Goal: Book appointment/travel/reservation

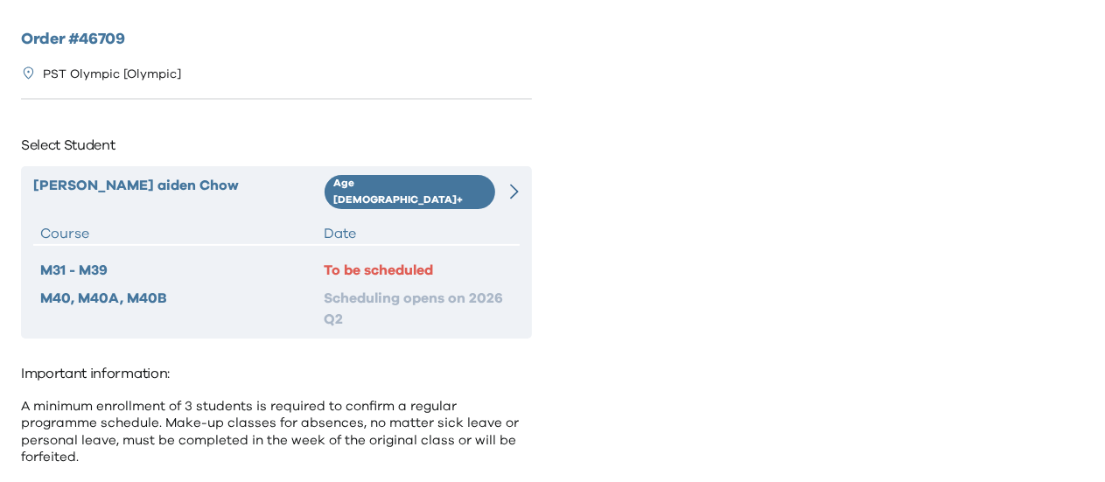
click at [271, 288] on div "M40, M40A, M40B" at bounding box center [182, 309] width 284 height 42
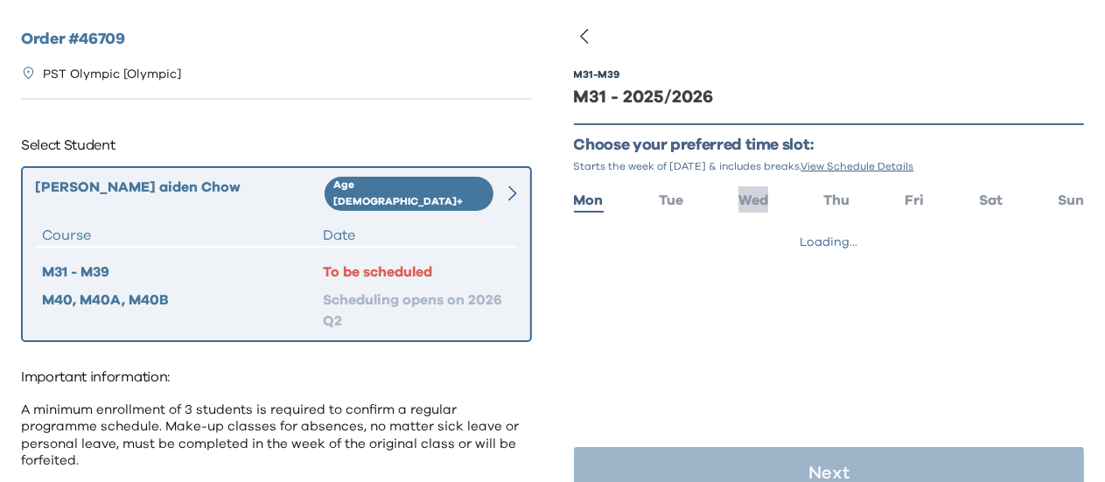
click at [747, 193] on span "Wed" at bounding box center [754, 200] width 30 height 14
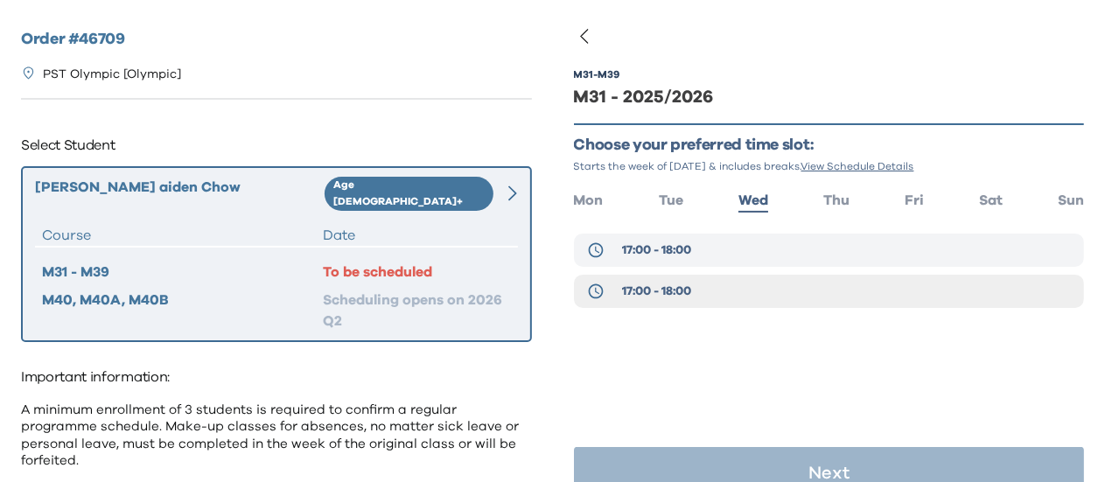
click at [694, 261] on button "17:00 - 18:00" at bounding box center [829, 250] width 511 height 33
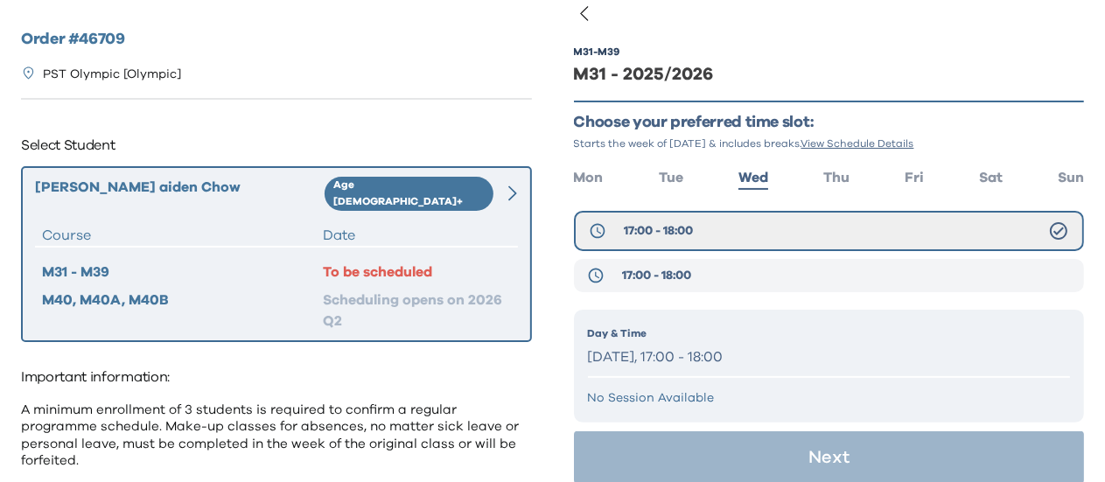
scroll to position [41, 0]
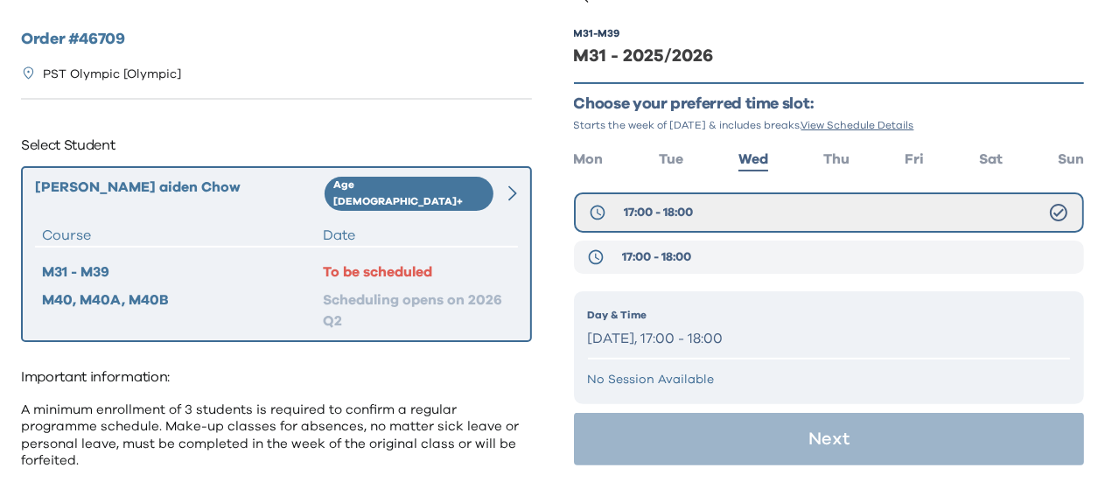
click at [722, 249] on button "17:00 - 18:00" at bounding box center [829, 257] width 511 height 33
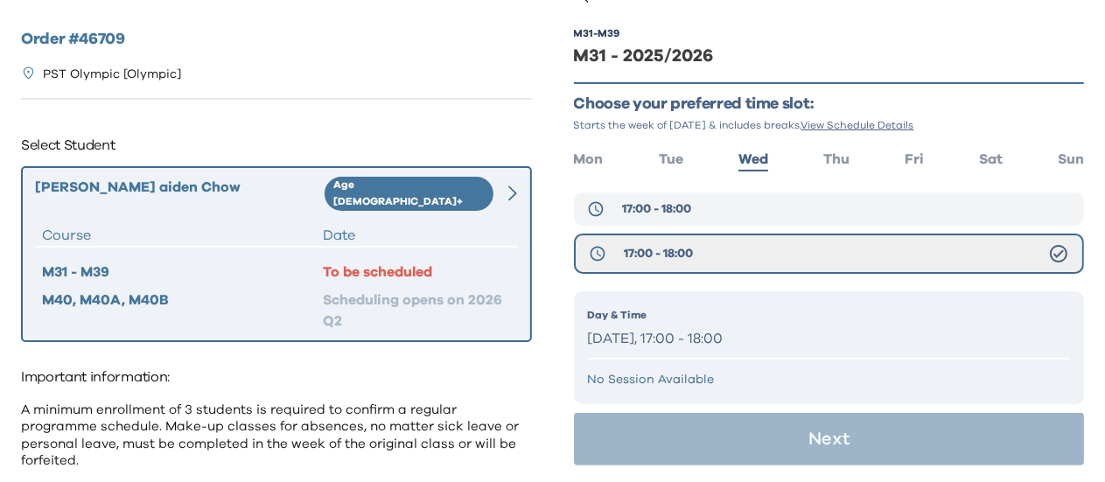
click at [730, 207] on button "17:00 - 18:00" at bounding box center [829, 209] width 511 height 33
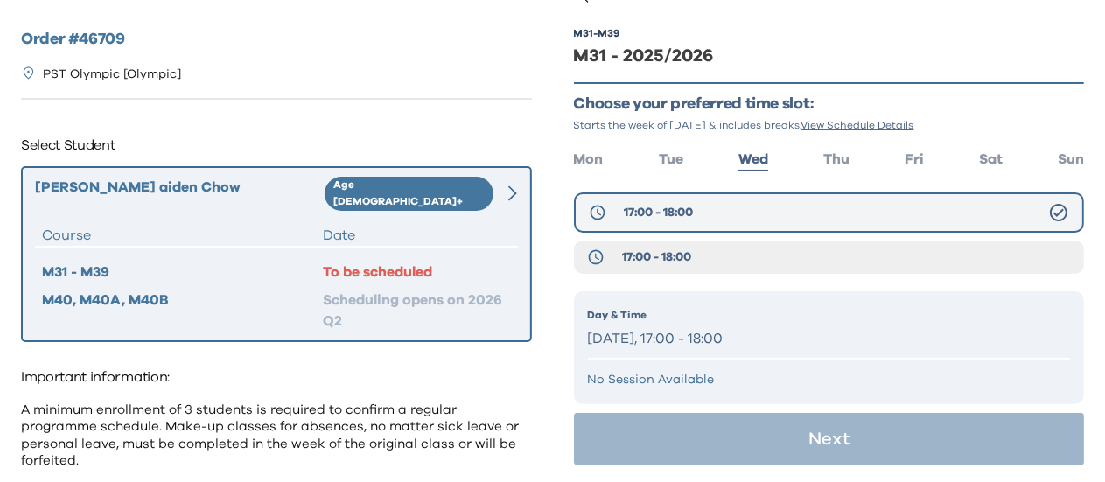
click at [725, 218] on button "17:00 - 18:00" at bounding box center [829, 213] width 511 height 40
click at [756, 246] on button "17:00 - 18:00" at bounding box center [829, 257] width 511 height 33
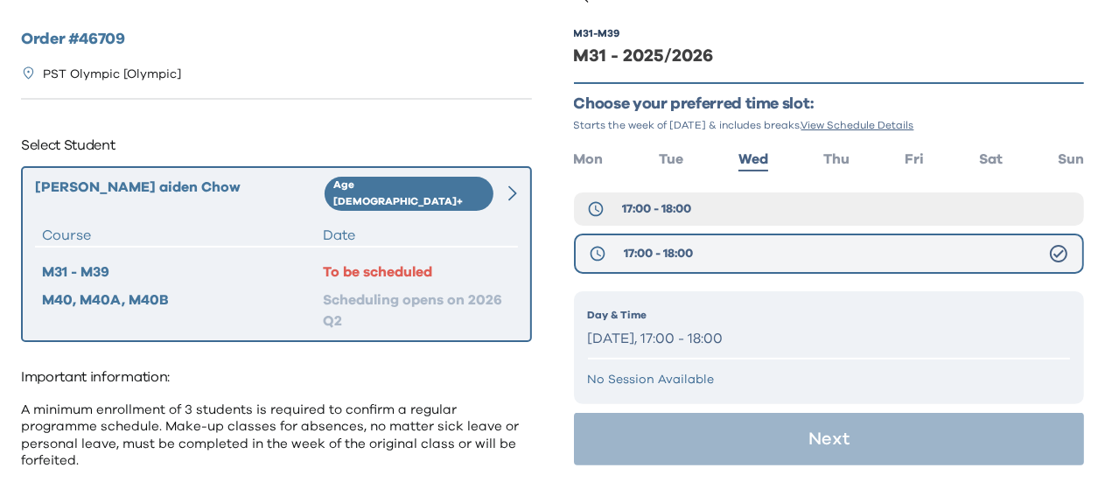
click at [756, 246] on button "17:00 - 18:00" at bounding box center [829, 254] width 511 height 40
click at [766, 211] on button "17:00 - 18:00" at bounding box center [829, 209] width 511 height 33
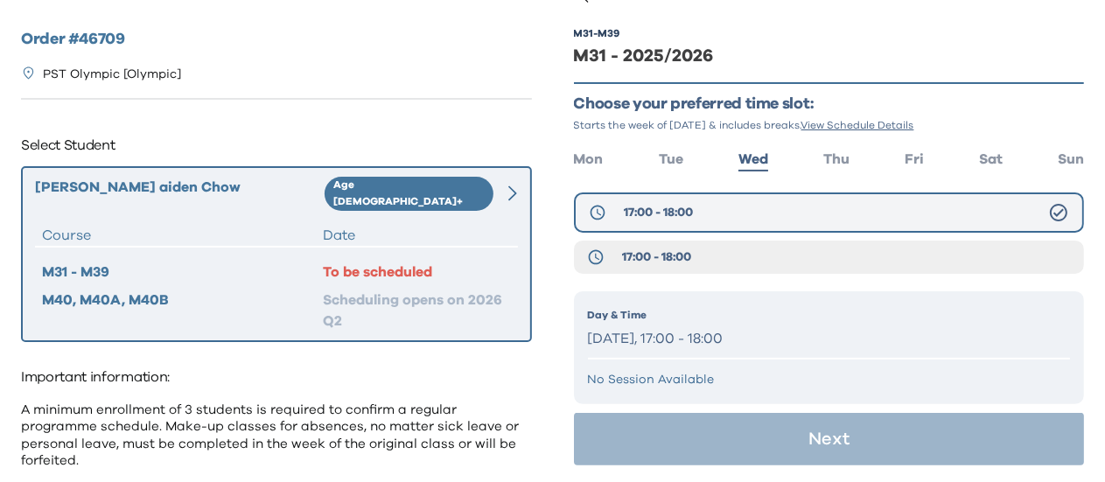
click at [766, 211] on button "17:00 - 18:00" at bounding box center [829, 213] width 511 height 40
click at [701, 265] on button "17:00 - 18:00" at bounding box center [829, 257] width 511 height 33
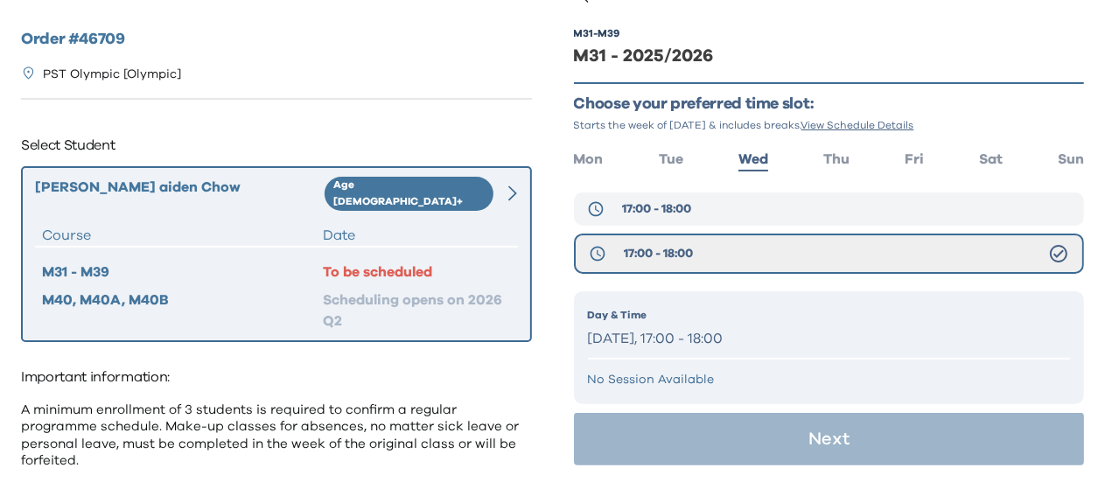
click at [689, 207] on span "17:00 - 18:00" at bounding box center [656, 209] width 69 height 18
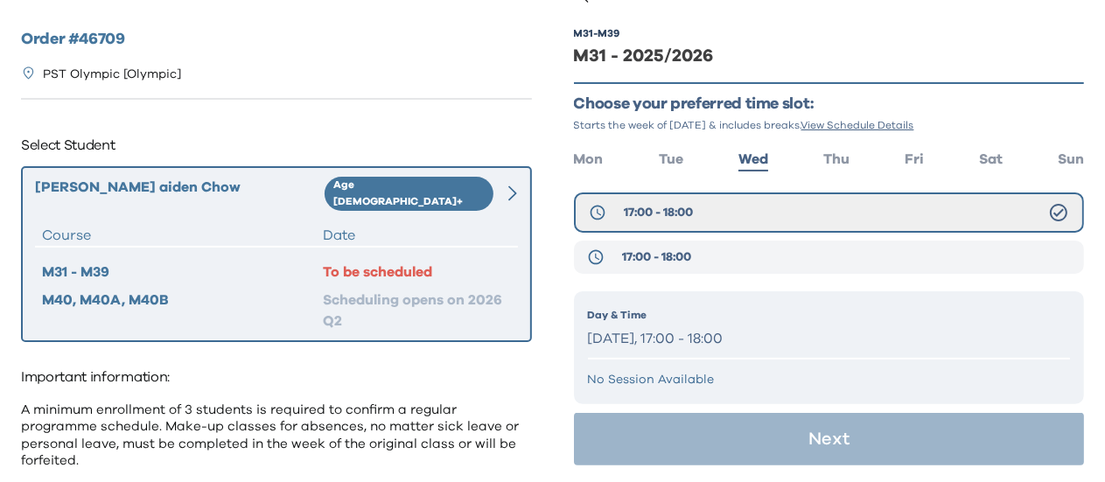
click at [696, 257] on button "17:00 - 18:00" at bounding box center [829, 257] width 511 height 33
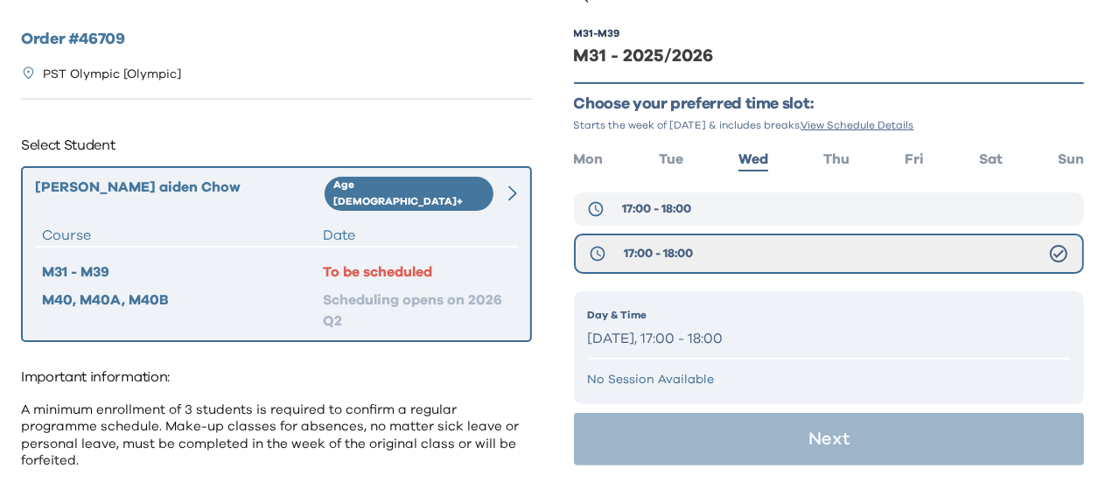
click at [718, 222] on button "17:00 - 18:00" at bounding box center [829, 209] width 511 height 33
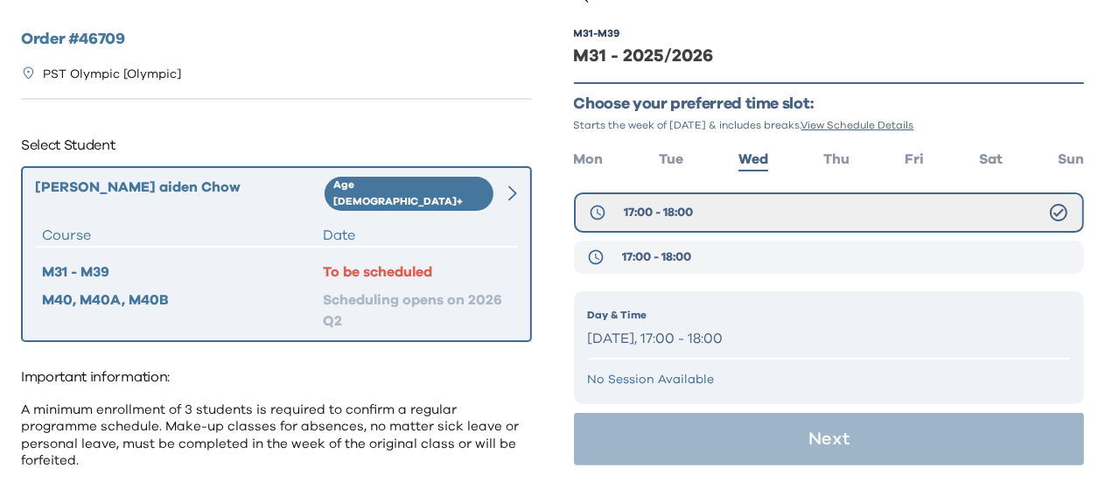
click at [709, 249] on button "17:00 - 18:00" at bounding box center [829, 257] width 511 height 33
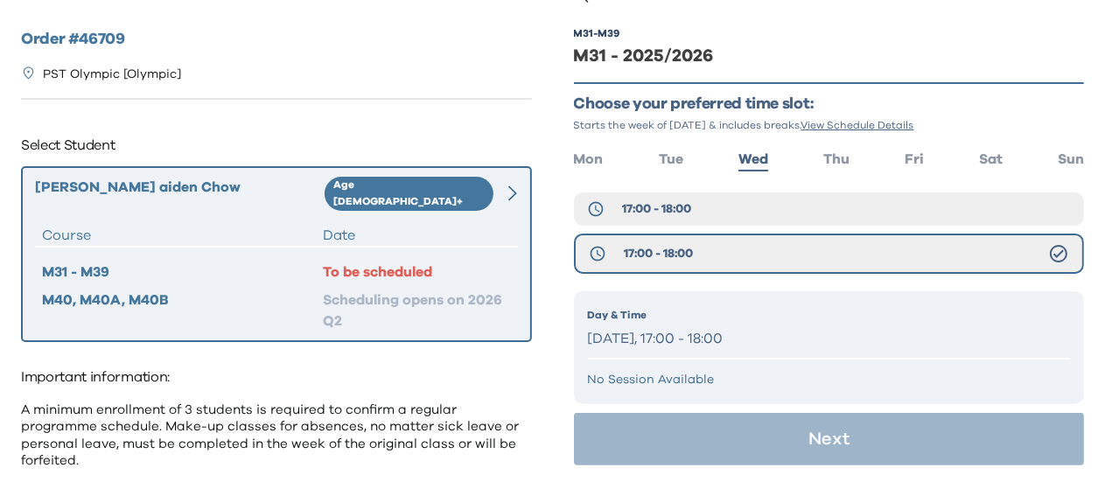
click at [711, 225] on div "17:00 - 18:00 17:00 - 18:00" at bounding box center [829, 238] width 511 height 91
click at [705, 253] on button "17:00 - 18:00" at bounding box center [829, 254] width 511 height 40
click at [788, 407] on div "M31 - M39 M31 - 2025/2026 Choose your preferred time slot: Starts the week of […" at bounding box center [829, 242] width 511 height 482
